Goal: Communication & Community: Answer question/provide support

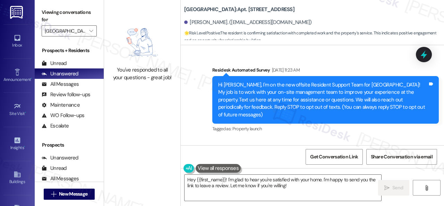
scroll to position [7228, 0]
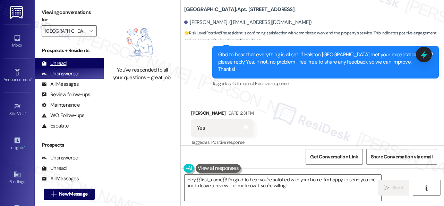
click at [61, 62] on div "Unread" at bounding box center [54, 63] width 25 height 7
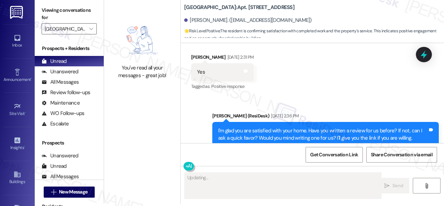
scroll to position [7276, 0]
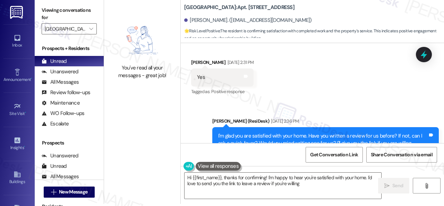
type textarea "Hi {{first_name}}, thanks for confirming! I'm happy to hear you're satisfied wi…"
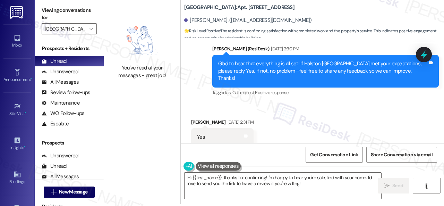
scroll to position [7172, 0]
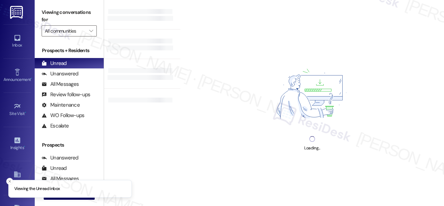
type input "[GEOGRAPHIC_DATA]"
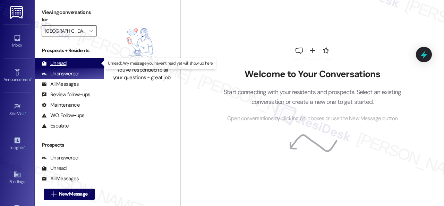
click at [57, 62] on div "Unread" at bounding box center [54, 63] width 25 height 7
